Goal: Find specific page/section: Find specific page/section

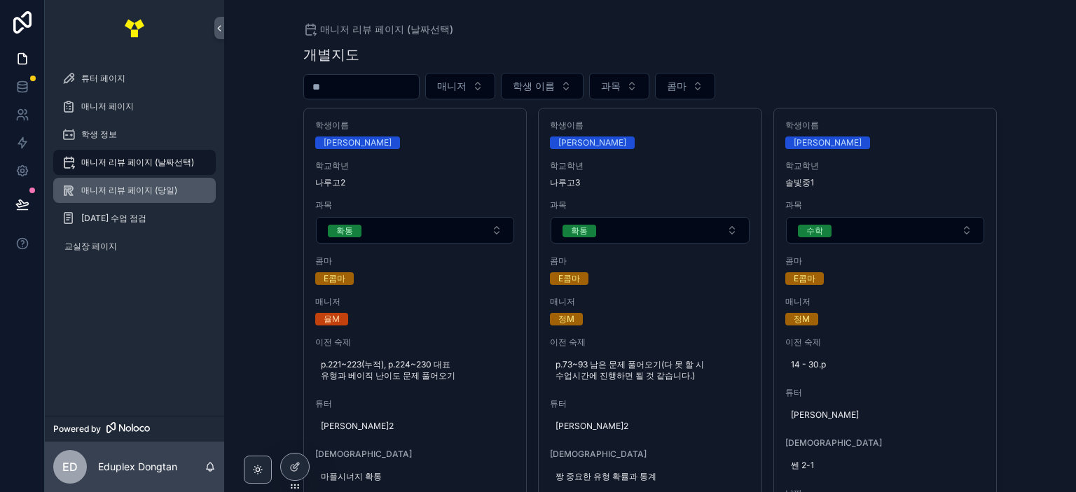
click at [171, 190] on span "매니저 리뷰 페이지 (당일)" at bounding box center [129, 190] width 96 height 11
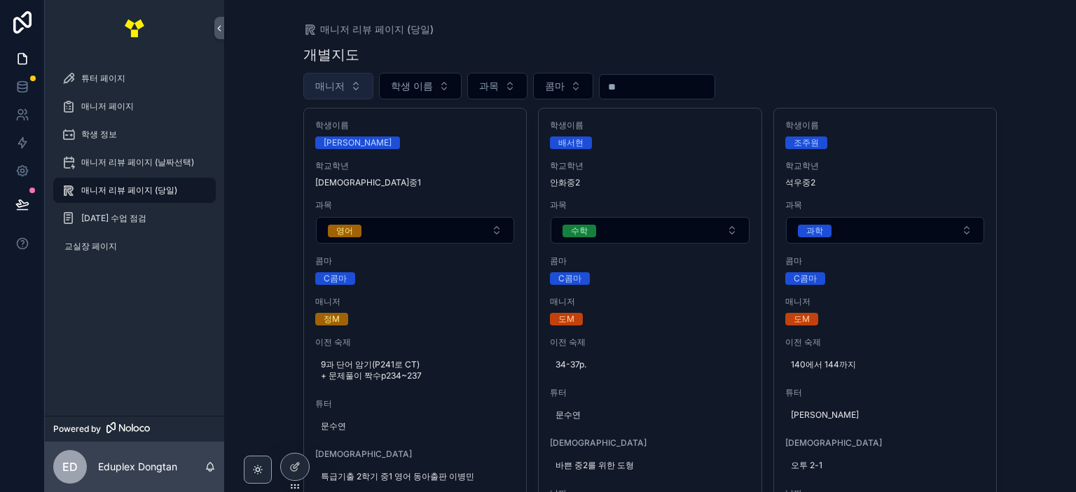
click at [343, 90] on button "매니저" at bounding box center [338, 86] width 70 height 27
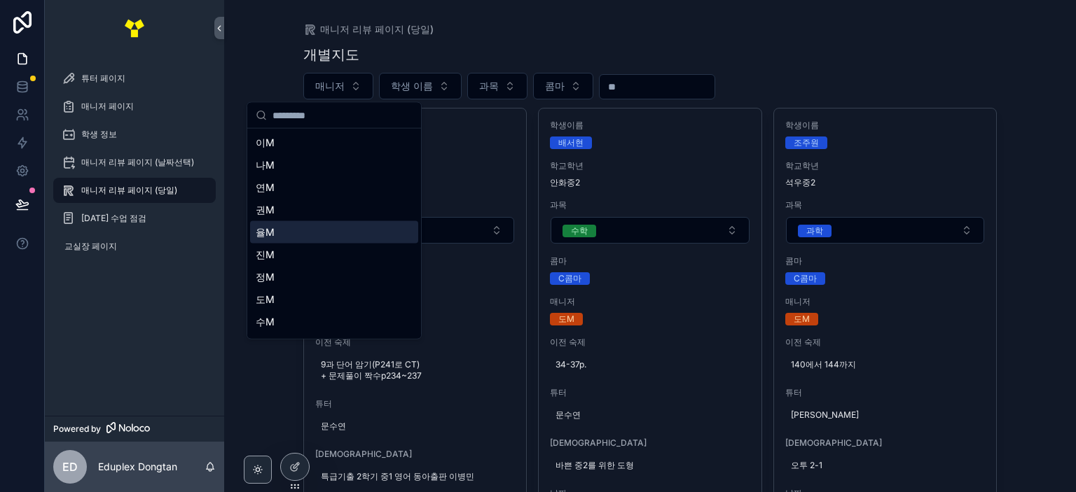
click at [315, 230] on div "율M" at bounding box center [334, 232] width 168 height 22
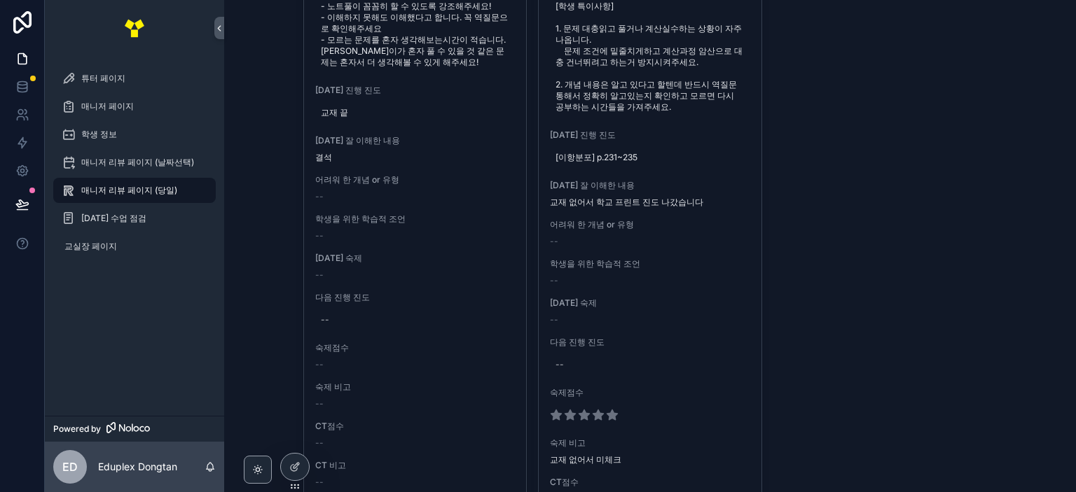
scroll to position [4833, 0]
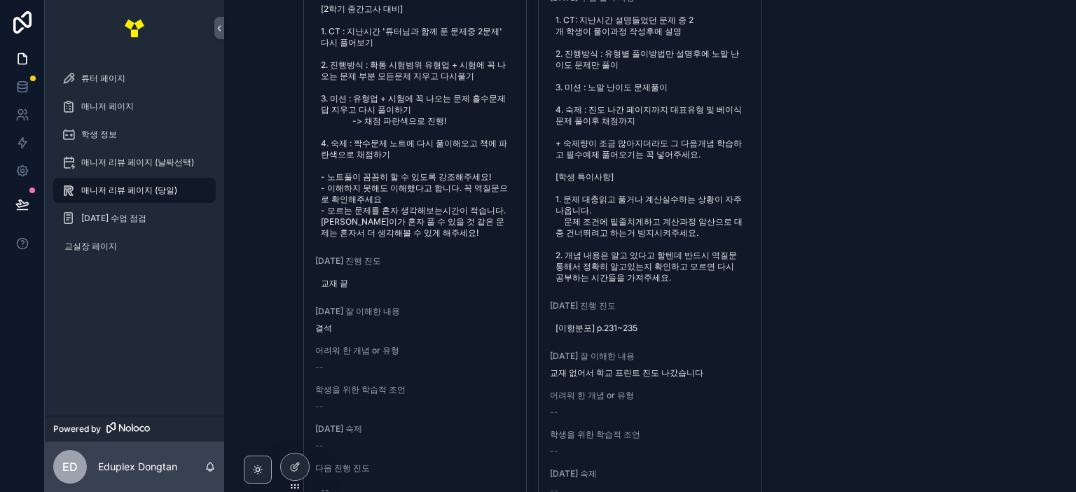
scroll to position [4623, 0]
